Goal: Task Accomplishment & Management: Manage account settings

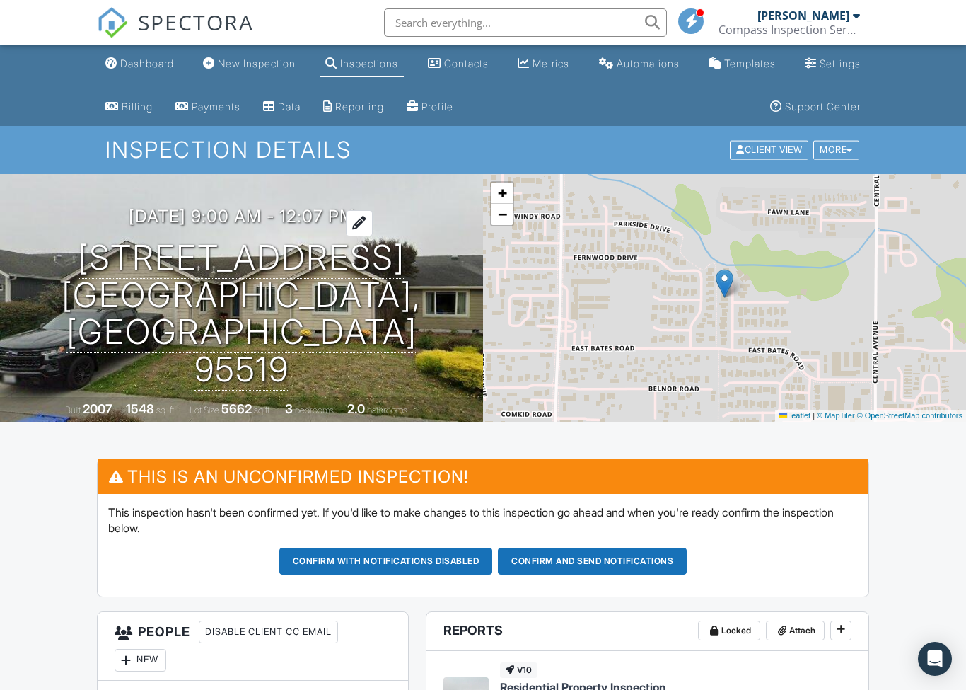
click at [267, 226] on h3 "10/07/2025 9:00 am - 12:07 pm" at bounding box center [242, 216] width 226 height 19
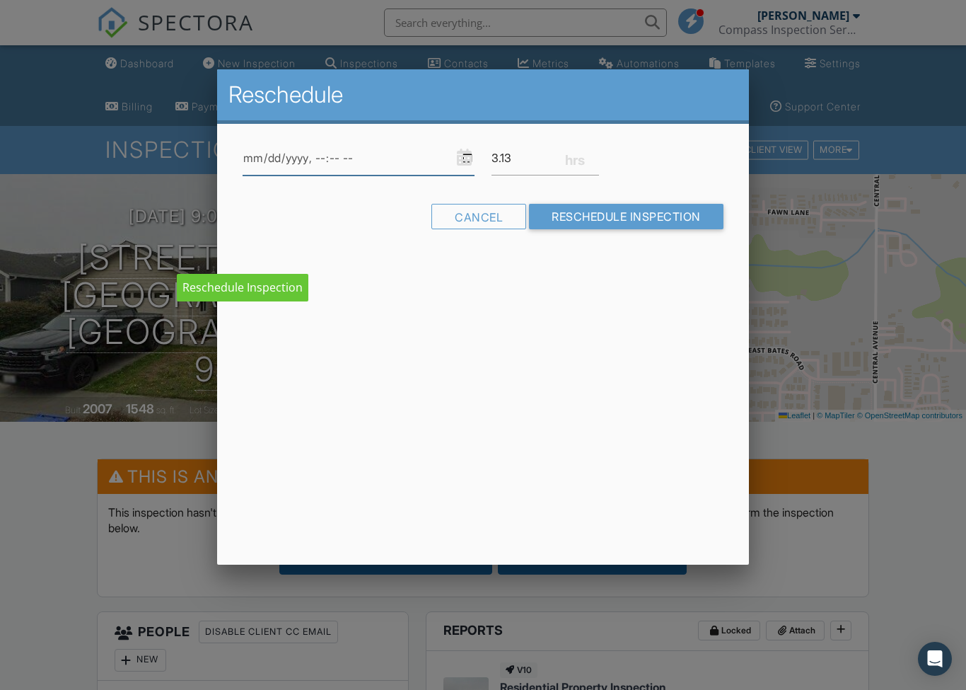
click at [399, 169] on input "datetime-local" at bounding box center [359, 158] width 232 height 35
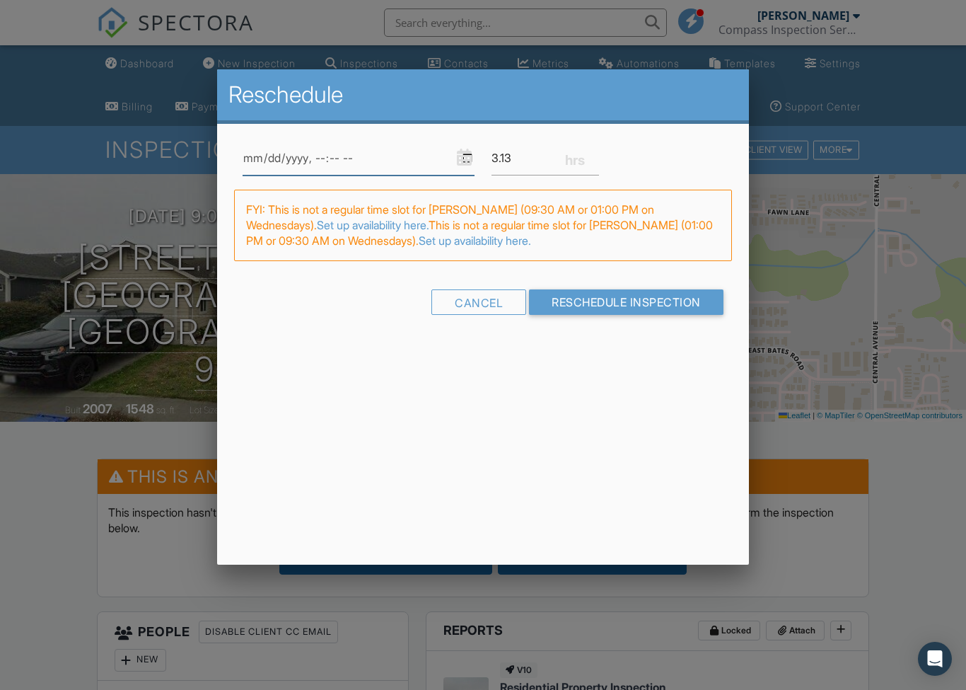
type input "2025-10-08T09:30"
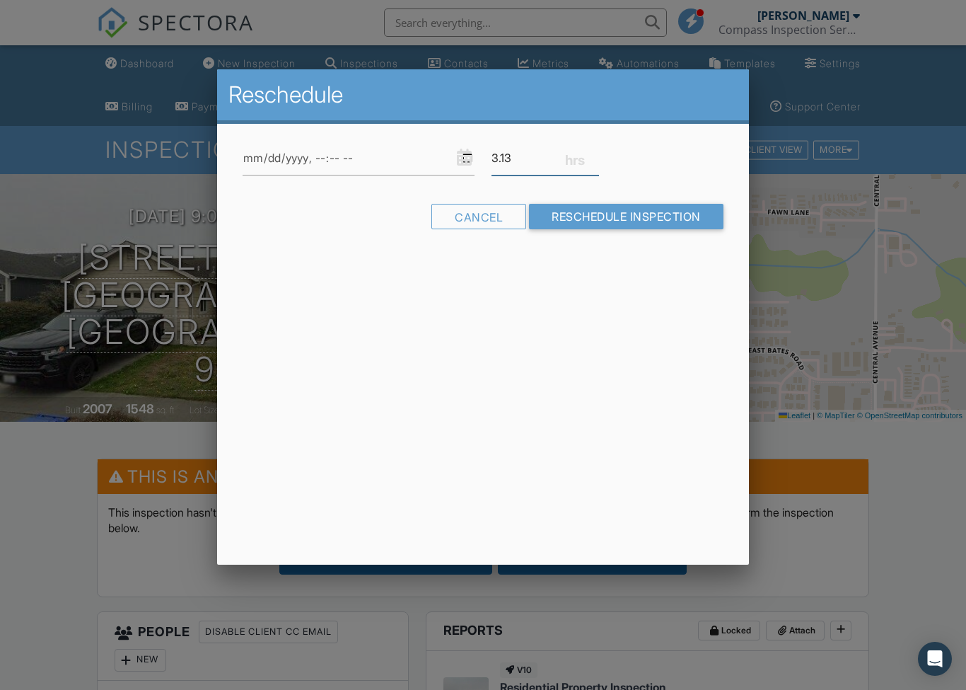
click at [542, 160] on input "3.13" at bounding box center [546, 158] width 108 height 35
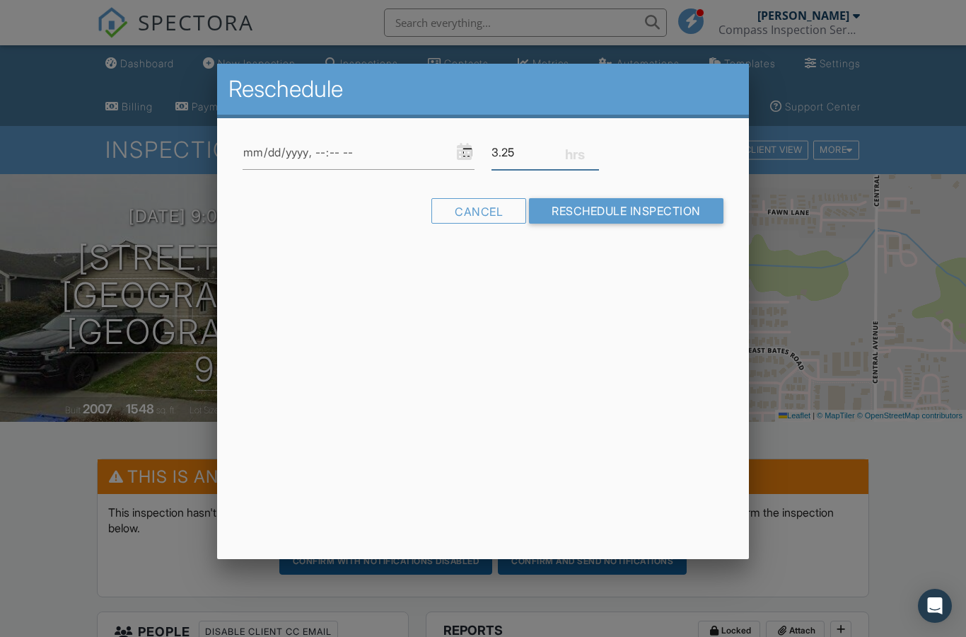
type input "3.25"
click at [392, 147] on input "datetime-local" at bounding box center [359, 152] width 232 height 35
type input "2025-10-01T09:30"
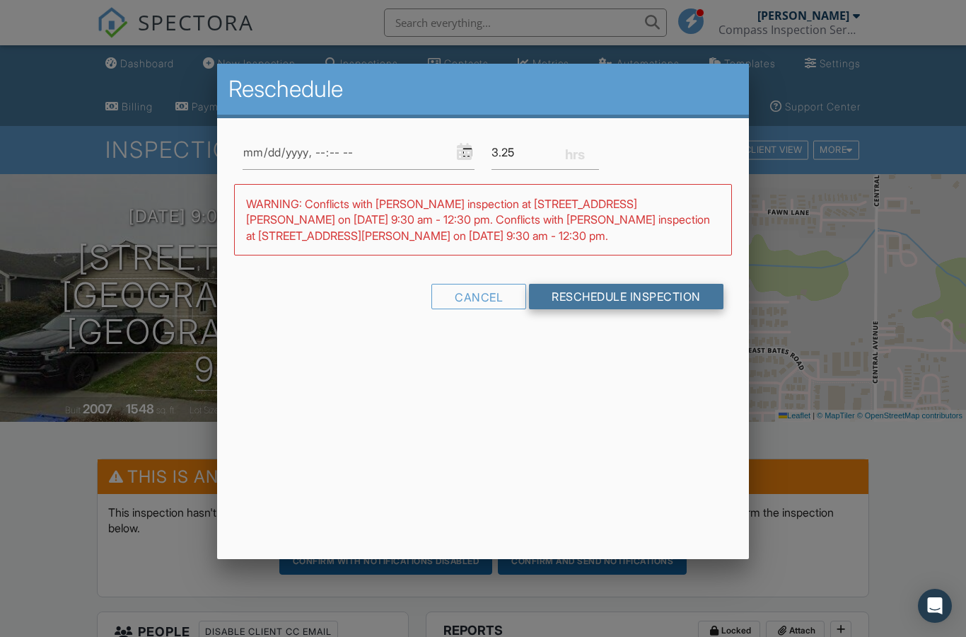
click at [609, 306] on input "Reschedule Inspection" at bounding box center [626, 296] width 195 height 25
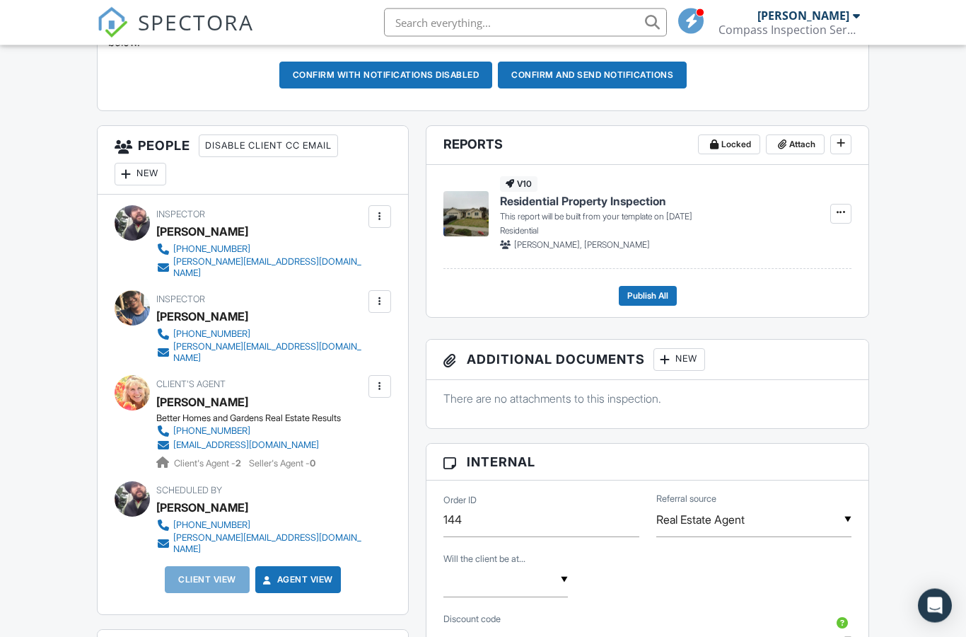
scroll to position [514, 0]
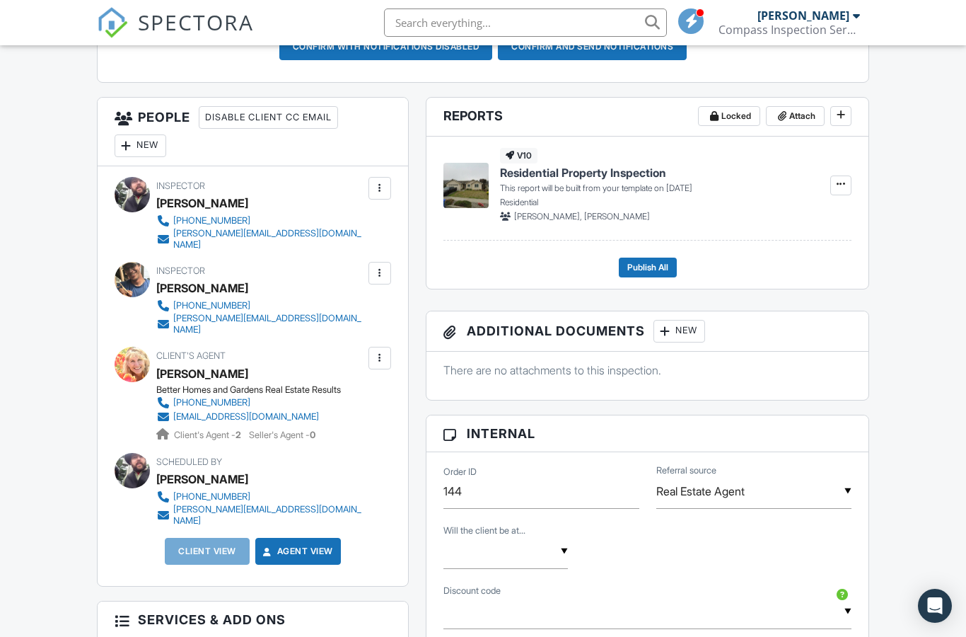
click at [143, 144] on div "New" at bounding box center [141, 145] width 52 height 23
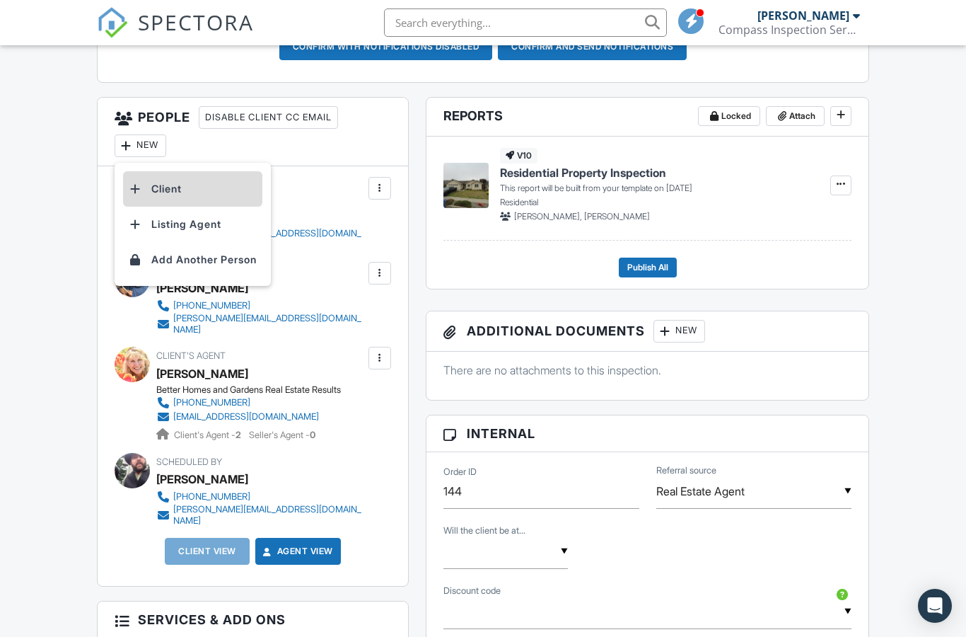
click at [183, 188] on li "Client" at bounding box center [192, 188] width 139 height 35
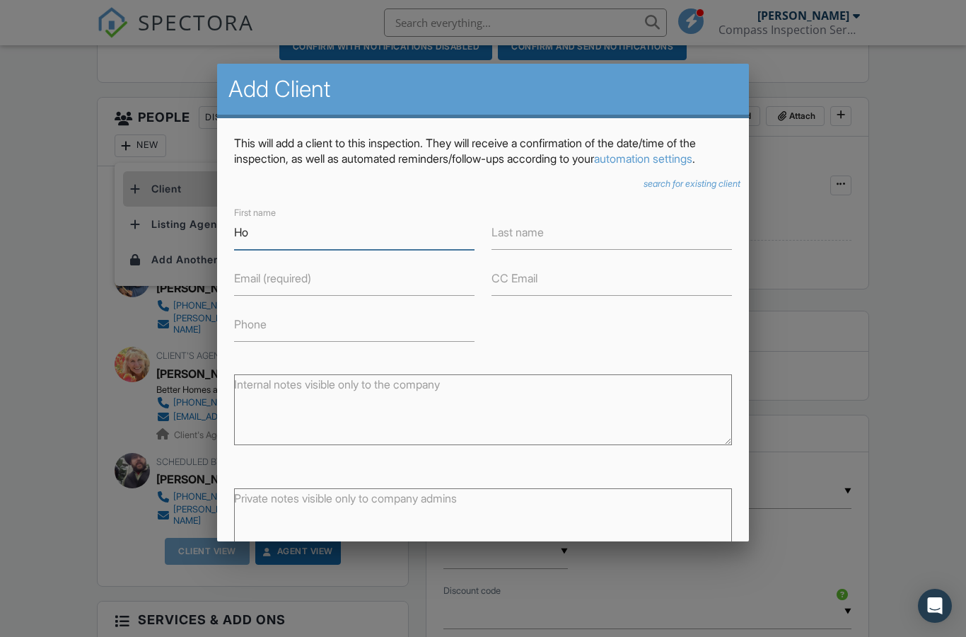
type input "H"
type input "Joshua & Whitney"
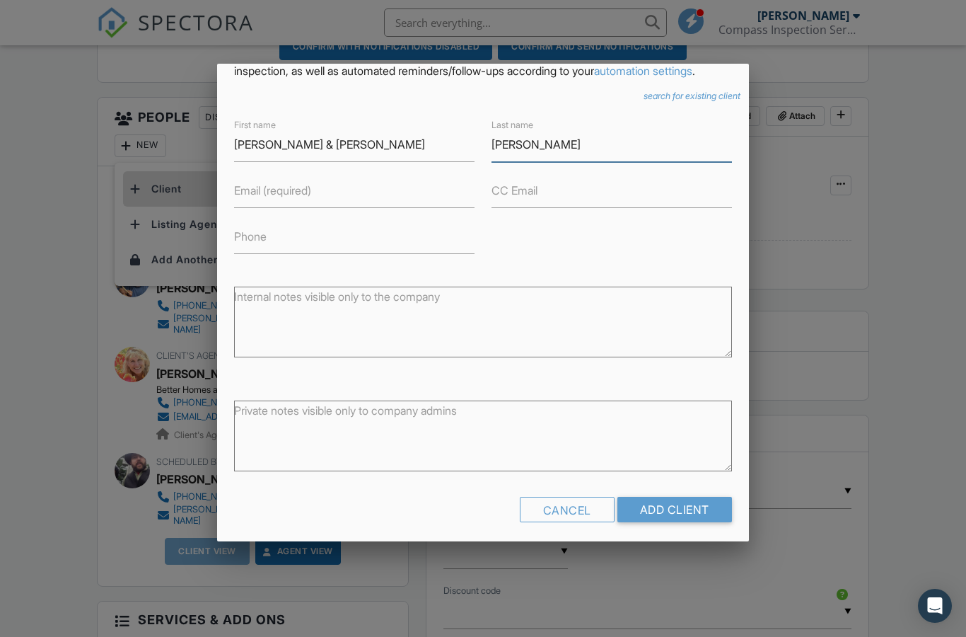
scroll to position [87, 0]
type input "[PERSON_NAME]"
click at [273, 209] on input "Email (required)" at bounding box center [354, 191] width 241 height 35
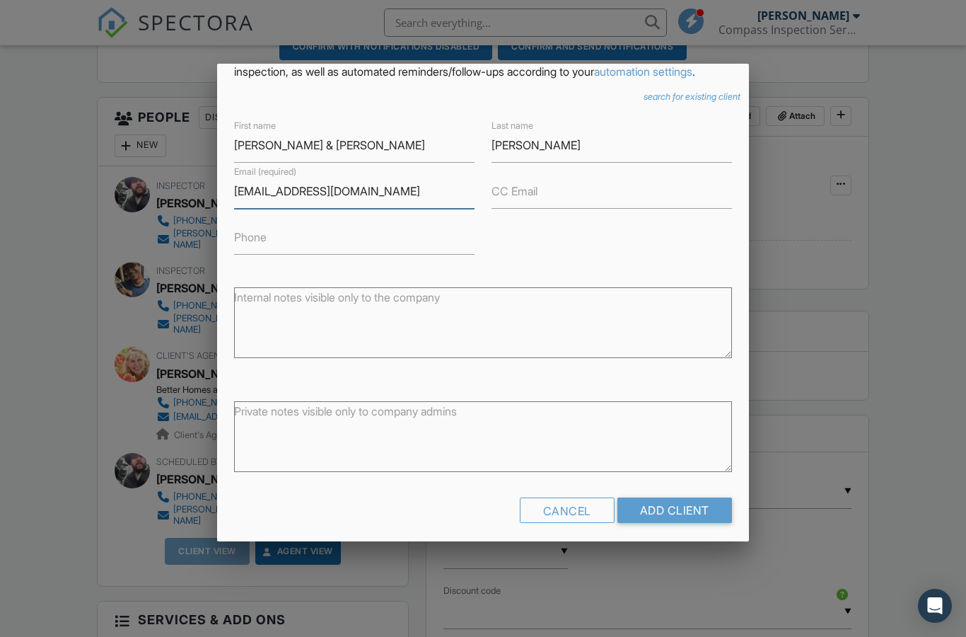
type input "[EMAIL_ADDRESS][DOMAIN_NAME]"
type input "707499656"
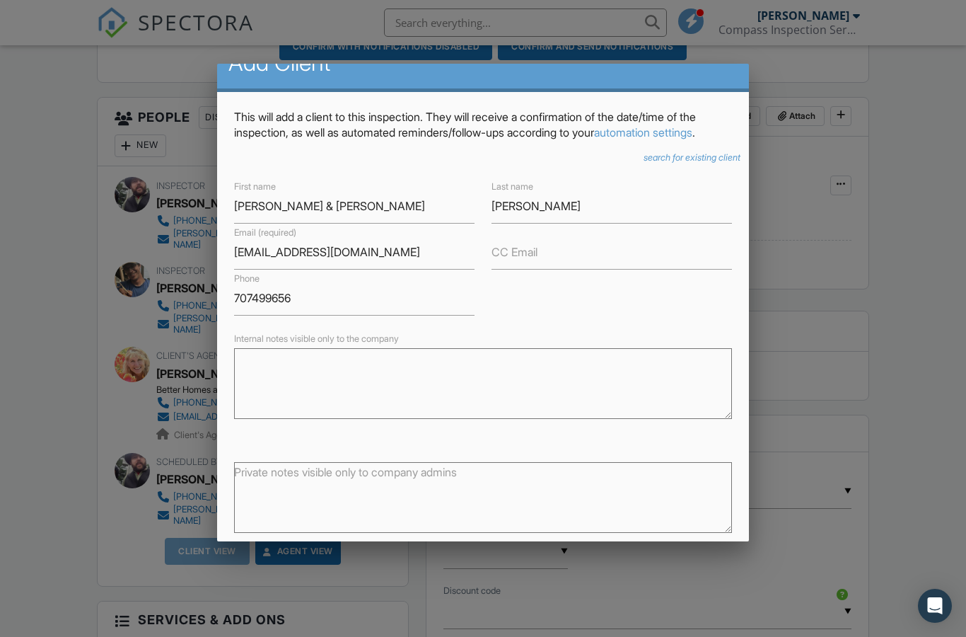
scroll to position [21, 0]
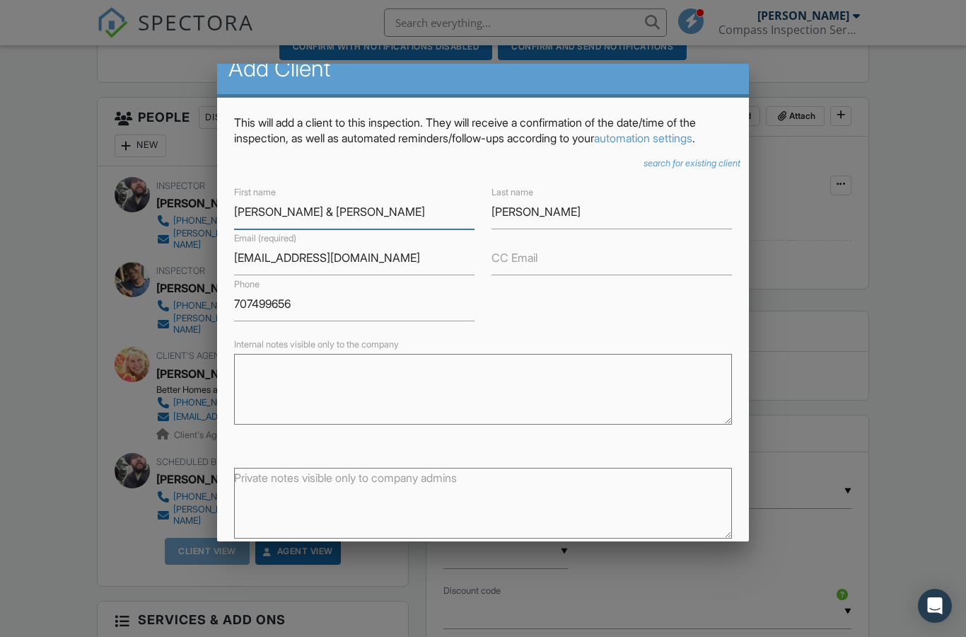
click at [375, 219] on input "Joshua & Whitney" at bounding box center [354, 212] width 241 height 35
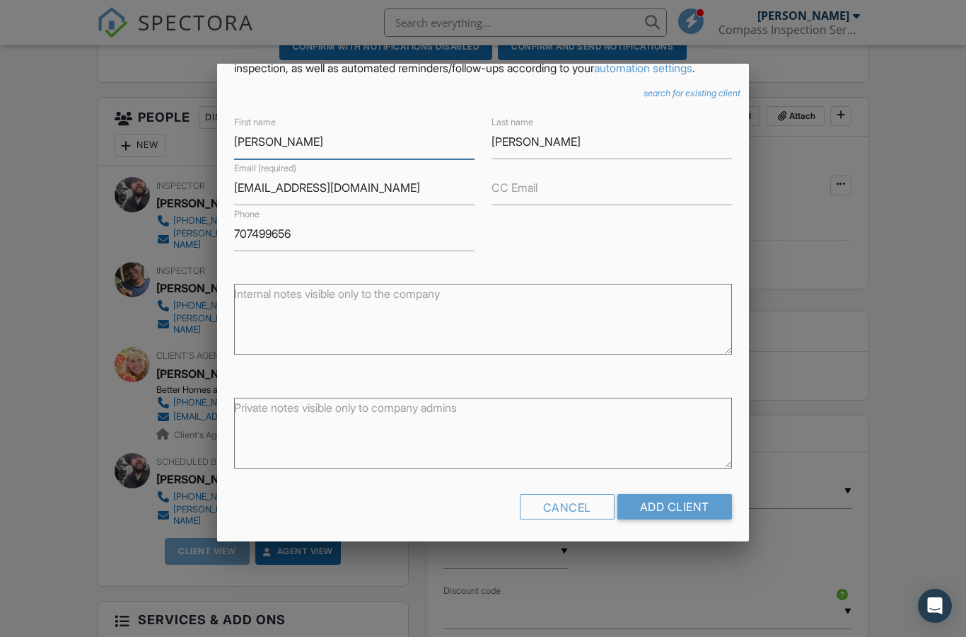
scroll to position [87, 0]
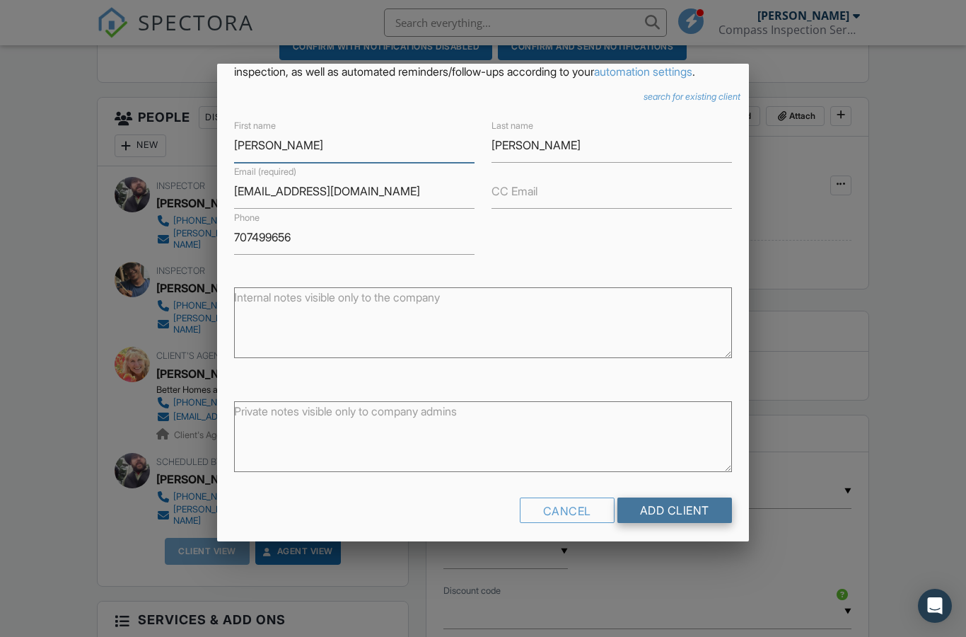
type input "[PERSON_NAME]"
click at [642, 515] on input "Add Client" at bounding box center [675, 509] width 115 height 25
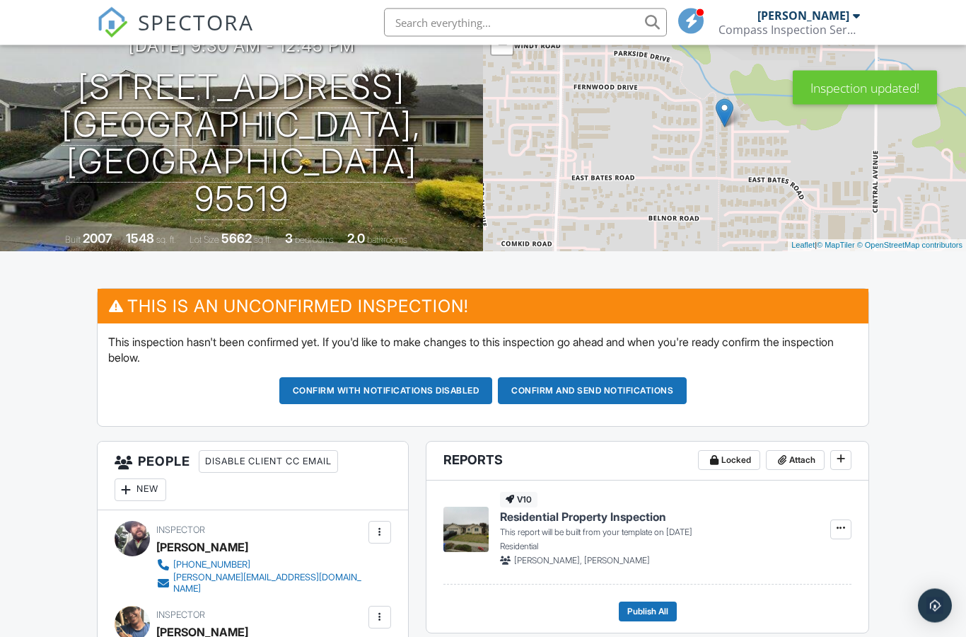
scroll to position [171, 0]
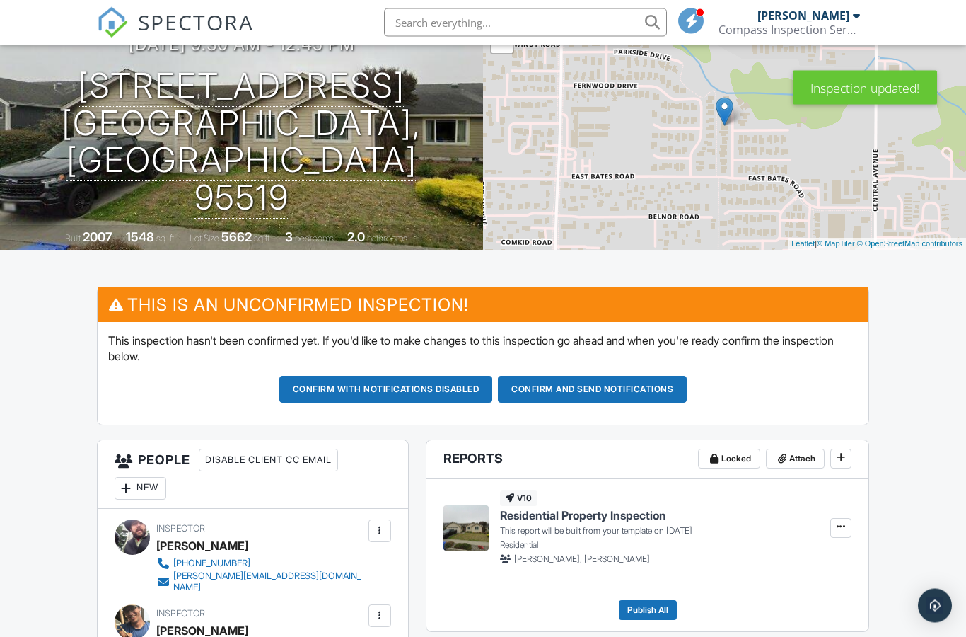
click at [131, 492] on div at bounding box center [127, 489] width 14 height 14
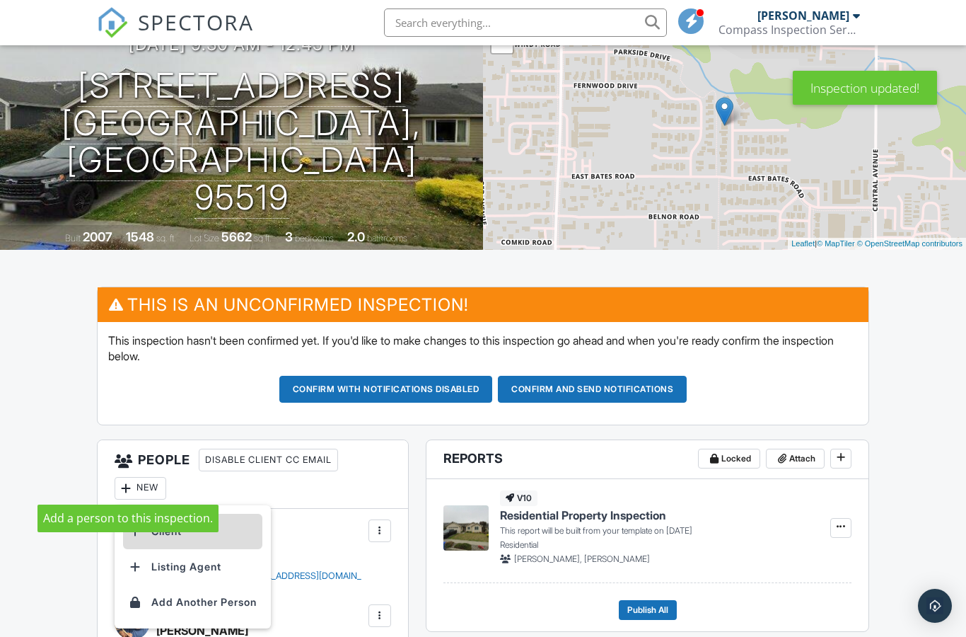
click at [178, 534] on li "Client" at bounding box center [192, 531] width 139 height 35
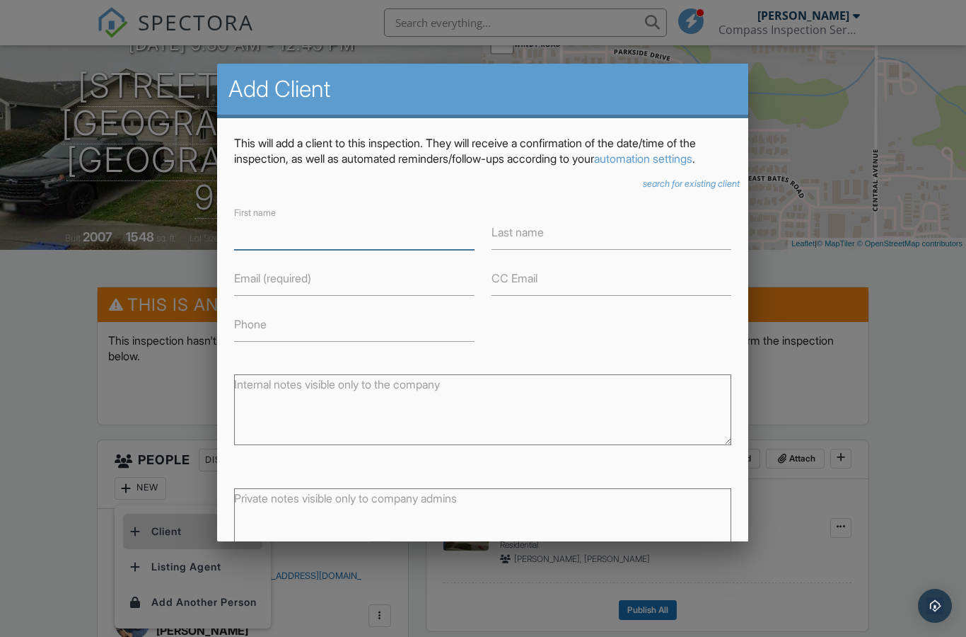
scroll to position [171, 0]
paste input "[PERSON_NAME]"
type input "[PERSON_NAME]"
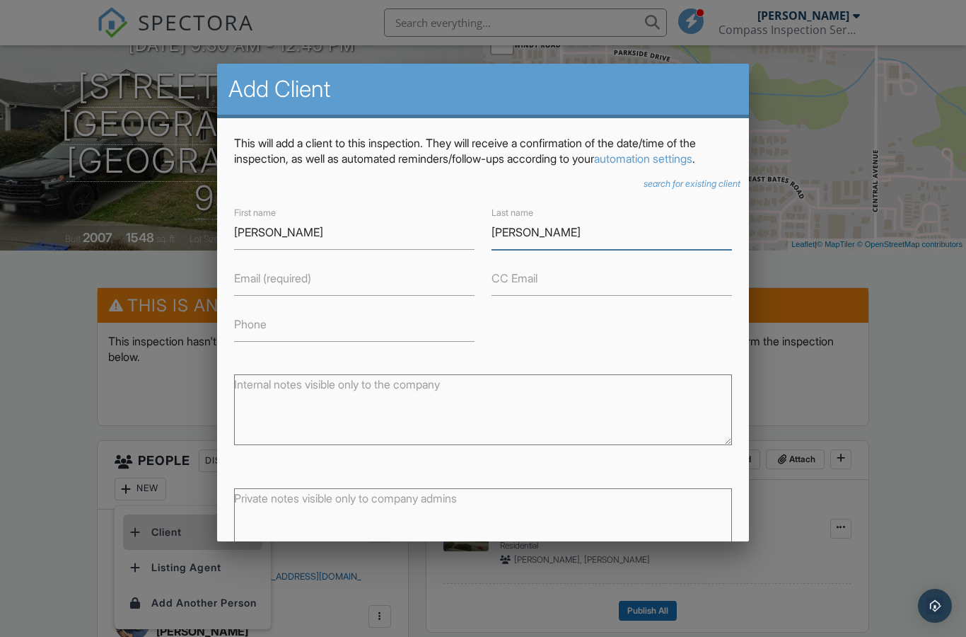
type input "[PERSON_NAME]"
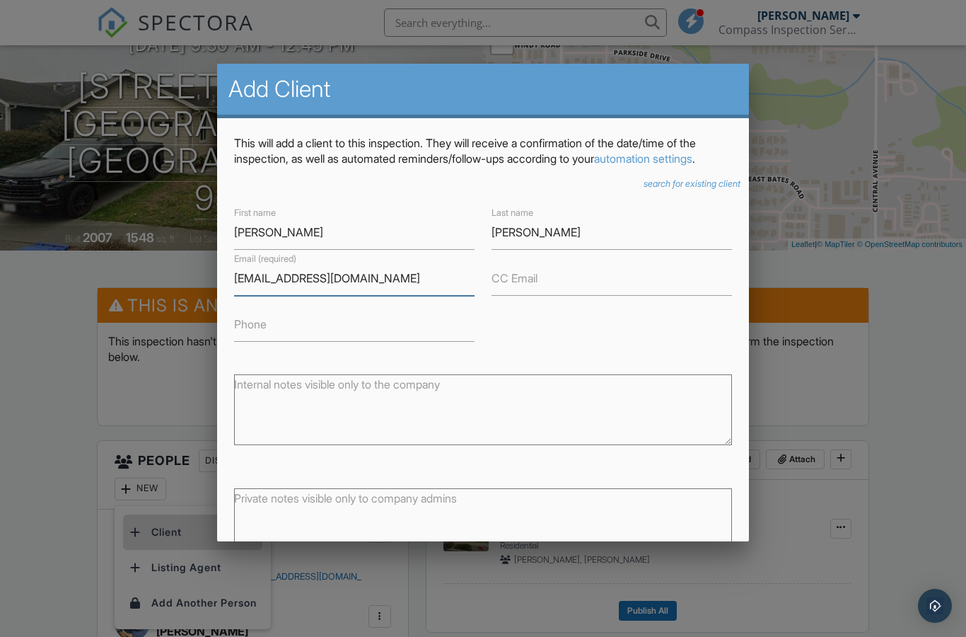
type input "[EMAIL_ADDRESS][DOMAIN_NAME]"
click at [291, 323] on input "Phone" at bounding box center [354, 324] width 241 height 35
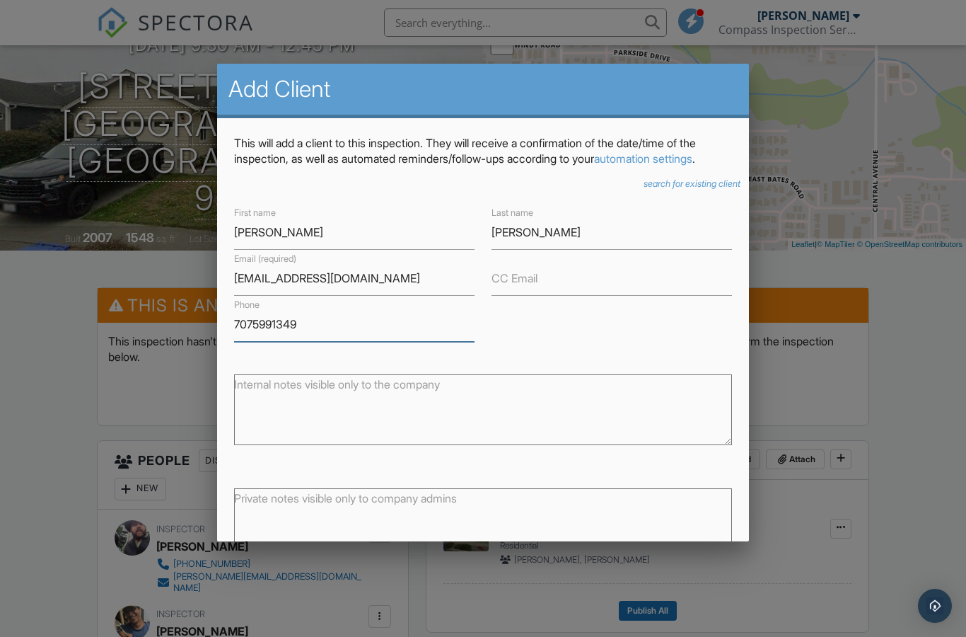
type input "7075991349"
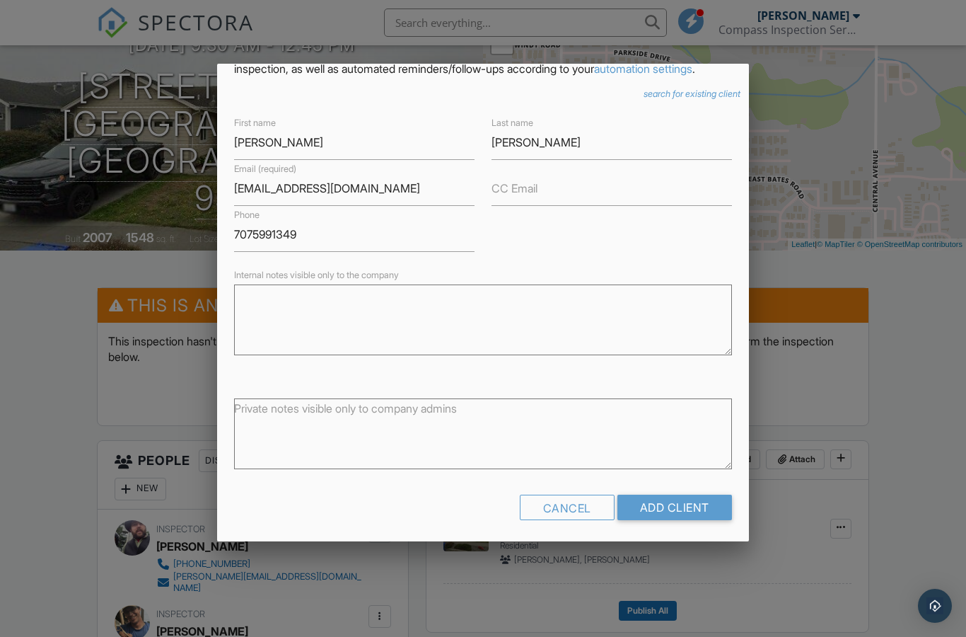
scroll to position [87, 0]
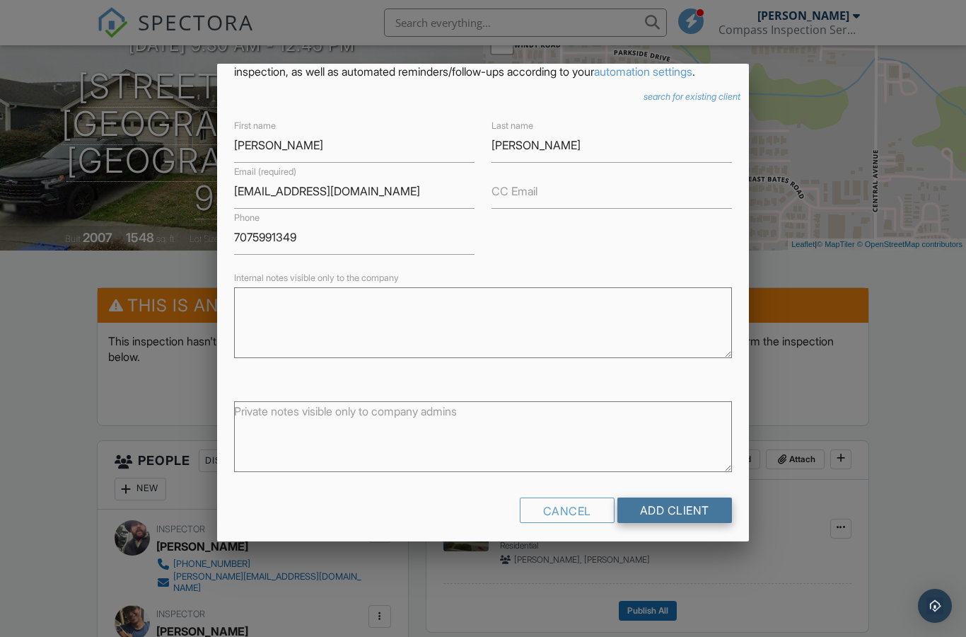
click at [648, 514] on input "Add Client" at bounding box center [675, 509] width 115 height 25
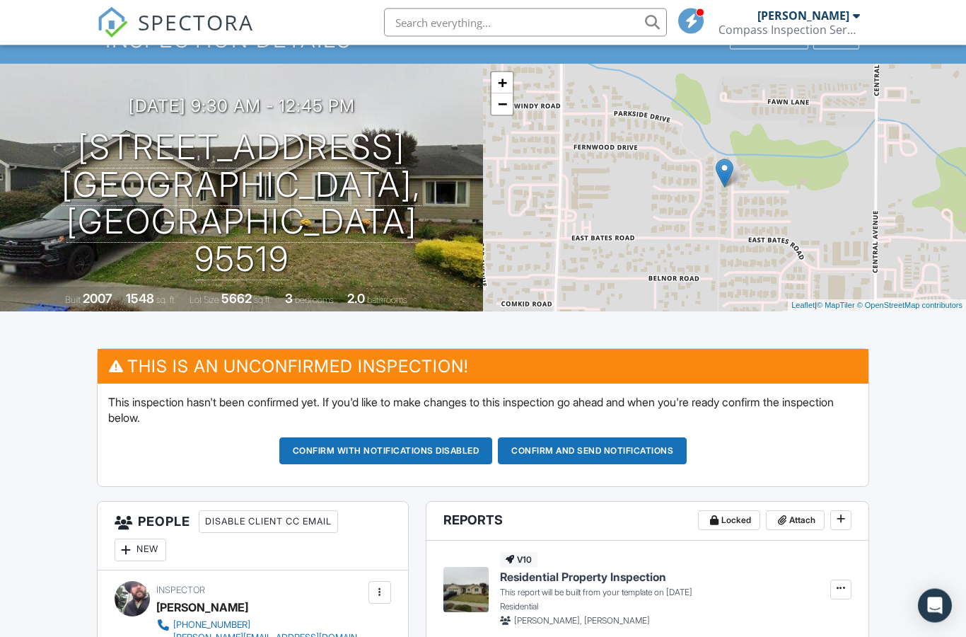
scroll to position [98, 0]
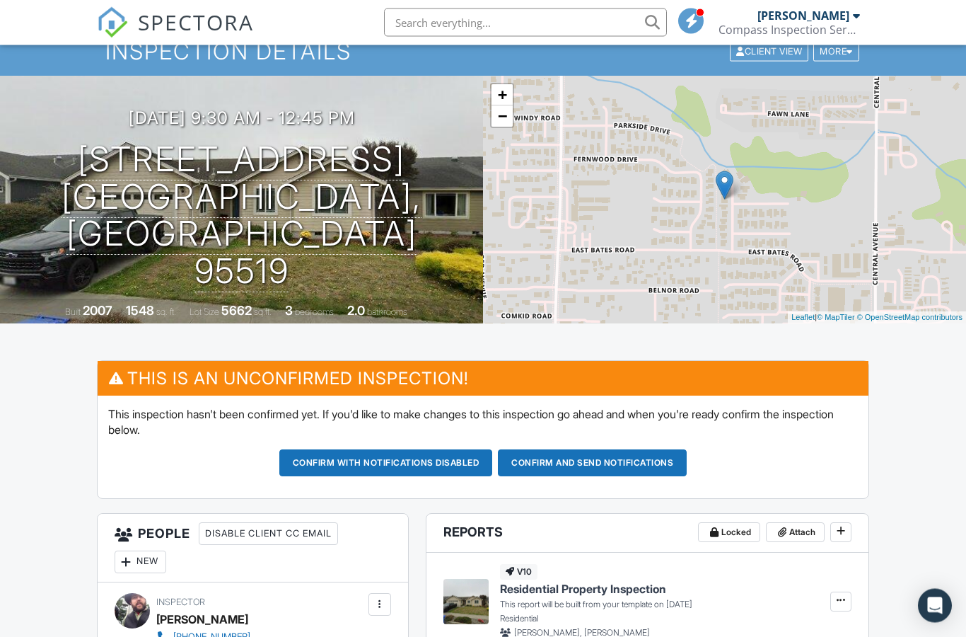
click at [627, 453] on button "Confirm and send notifications" at bounding box center [592, 463] width 189 height 27
